Goal: Entertainment & Leisure: Consume media (video, audio)

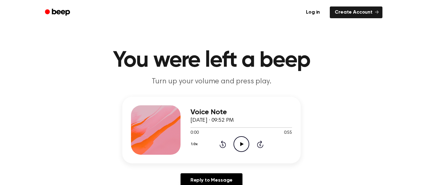
click at [240, 139] on icon "Play Audio" at bounding box center [241, 145] width 16 height 16
click at [240, 139] on icon "Pause Audio" at bounding box center [241, 145] width 16 height 16
click at [240, 139] on icon "Play Audio" at bounding box center [241, 145] width 16 height 16
click at [241, 147] on icon "Play Audio" at bounding box center [241, 145] width 16 height 16
click at [243, 143] on icon "Play Audio" at bounding box center [241, 145] width 16 height 16
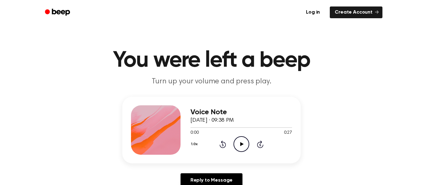
click at [239, 147] on icon "Play Audio" at bounding box center [241, 145] width 16 height 16
click at [239, 147] on icon "Pause Audio" at bounding box center [241, 145] width 16 height 16
click at [240, 143] on icon "Play Audio" at bounding box center [241, 145] width 16 height 16
click at [243, 150] on icon "Play Audio" at bounding box center [241, 145] width 16 height 16
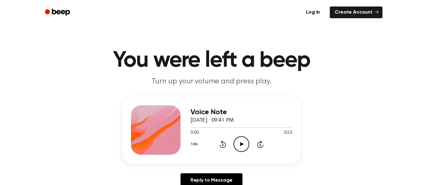
click at [247, 145] on icon "Play Audio" at bounding box center [241, 145] width 16 height 16
click at [245, 146] on icon "Play Audio" at bounding box center [241, 145] width 16 height 16
click at [242, 149] on icon "Play Audio" at bounding box center [241, 145] width 16 height 16
click at [240, 142] on icon "Play Audio" at bounding box center [241, 145] width 16 height 16
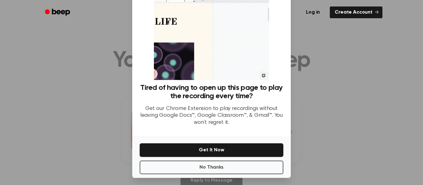
scroll to position [40, 0]
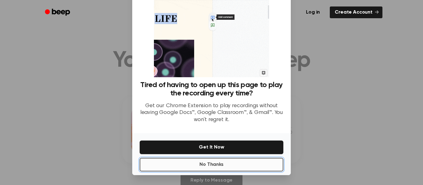
click at [215, 168] on button "No Thanks" at bounding box center [212, 165] width 144 height 14
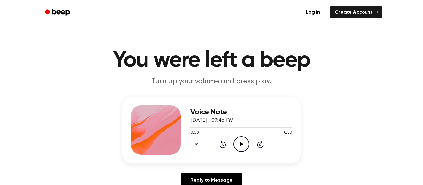
click at [242, 150] on icon "Play Audio" at bounding box center [241, 145] width 16 height 16
click at [244, 142] on icon "Play Audio" at bounding box center [241, 145] width 16 height 16
click at [242, 144] on icon at bounding box center [241, 144] width 3 height 4
click at [242, 147] on icon "Play Audio" at bounding box center [241, 145] width 16 height 16
click at [354, 10] on link "Create Account" at bounding box center [356, 13] width 53 height 12
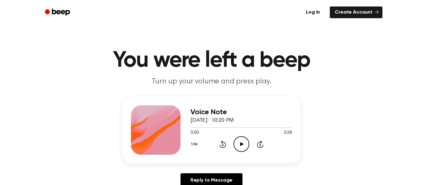
click at [241, 144] on icon at bounding box center [241, 144] width 3 height 4
click at [240, 145] on icon "Play Audio" at bounding box center [241, 145] width 16 height 16
click at [242, 147] on icon "Play Audio" at bounding box center [241, 145] width 16 height 16
click at [225, 146] on icon at bounding box center [223, 144] width 7 height 7
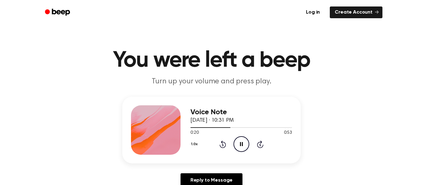
click at [225, 146] on icon at bounding box center [223, 144] width 7 height 7
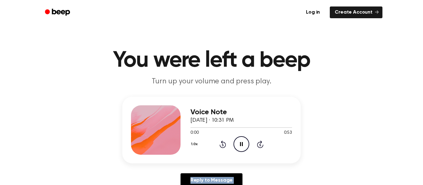
click at [225, 146] on icon at bounding box center [223, 144] width 7 height 7
click at [243, 145] on icon at bounding box center [241, 144] width 3 height 4
click at [246, 145] on icon "Play Audio" at bounding box center [241, 145] width 16 height 16
click at [246, 146] on icon "Play Audio" at bounding box center [241, 145] width 16 height 16
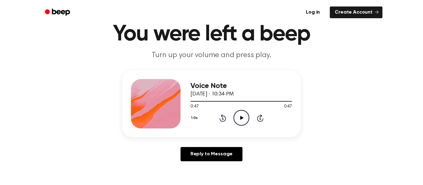
scroll to position [25, 0]
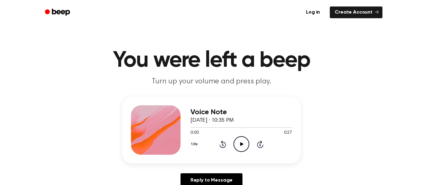
click at [236, 143] on icon "Play Audio" at bounding box center [241, 145] width 16 height 16
